Goal: Information Seeking & Learning: Learn about a topic

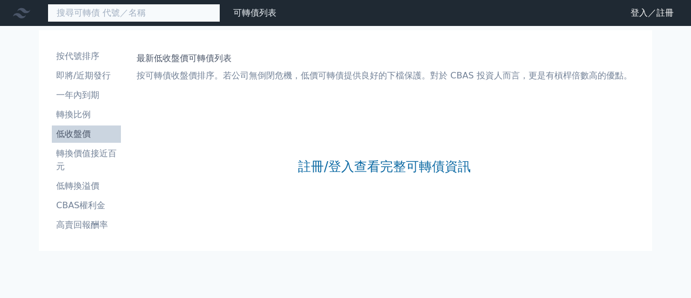
click at [151, 12] on input at bounding box center [134, 13] width 173 height 18
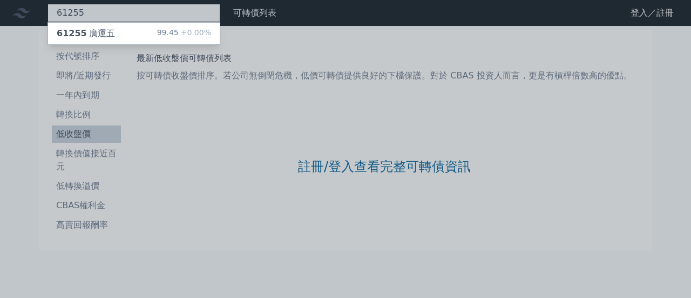
type input "61255"
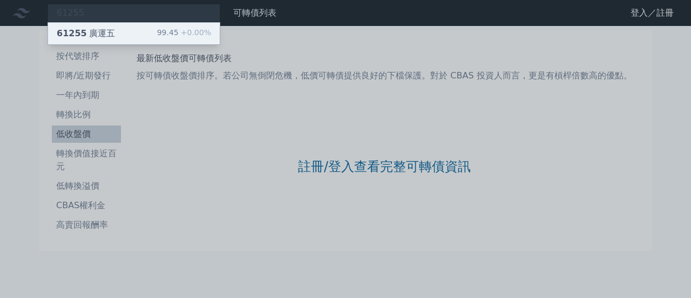
click at [145, 30] on div "61255 廣運五 99.45 +0.00%" at bounding box center [134, 34] width 172 height 22
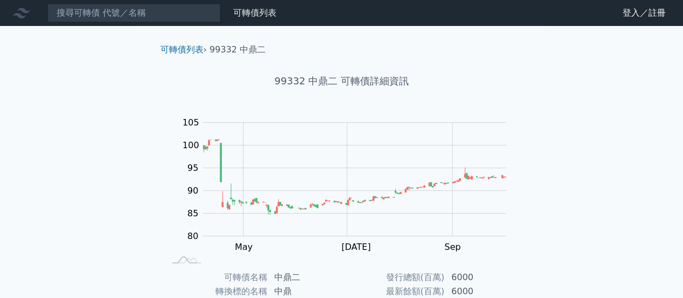
click at [0, 0] on div "財務數據" at bounding box center [0, 0] width 0 height 0
click at [281, 7] on div "可轉債列表 財務數據" at bounding box center [140, 13] width 281 height 18
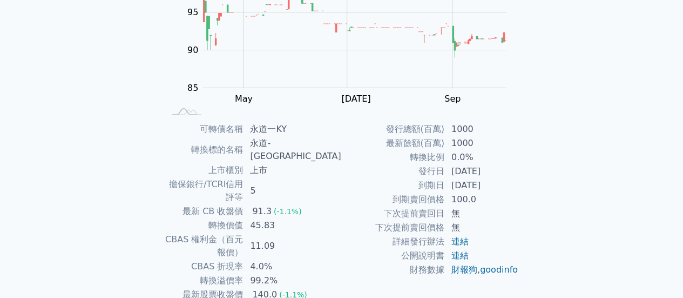
scroll to position [94, 0]
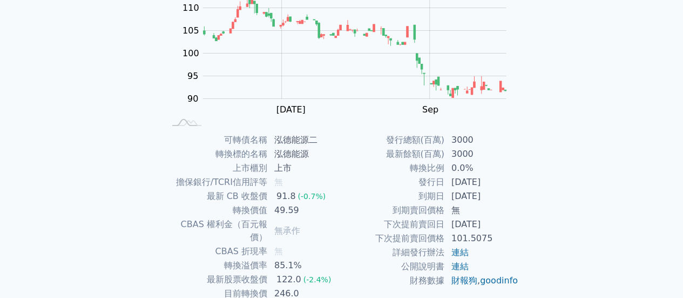
scroll to position [202, 0]
